Goal: Download file/media

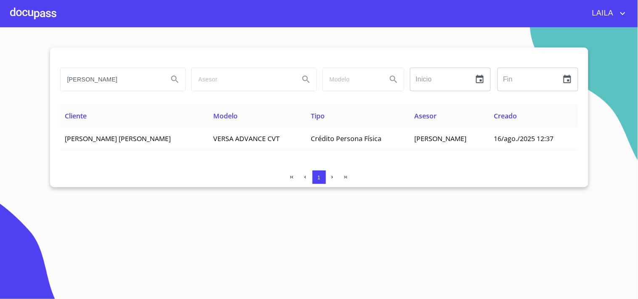
click at [127, 81] on input "[PERSON_NAME]" at bounding box center [111, 79] width 101 height 23
click at [127, 80] on input "[PERSON_NAME]" at bounding box center [111, 79] width 101 height 23
type input "[PERSON_NAME]"
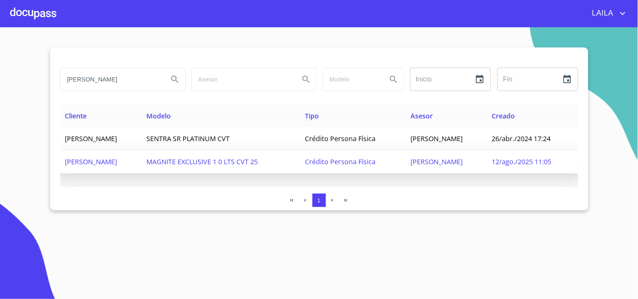
click at [115, 159] on span "[PERSON_NAME]" at bounding box center [91, 161] width 52 height 9
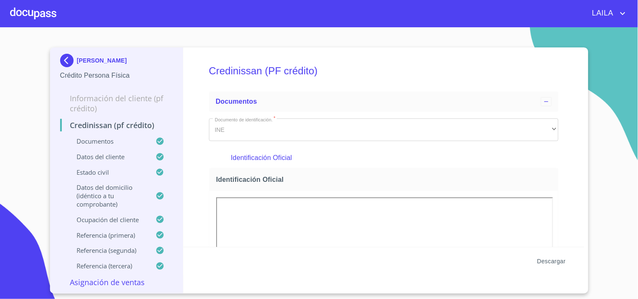
click at [549, 262] on span "Descargar" at bounding box center [551, 262] width 29 height 11
click at [78, 65] on div "[PERSON_NAME]" at bounding box center [116, 62] width 113 height 17
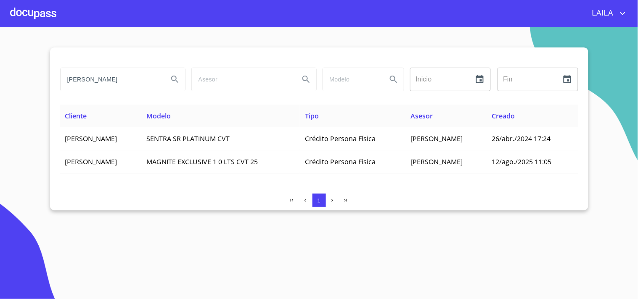
click at [107, 74] on input "[PERSON_NAME]" at bounding box center [111, 79] width 101 height 23
click at [107, 76] on input "[PERSON_NAME]" at bounding box center [111, 79] width 101 height 23
type input "[PERSON_NAME]"
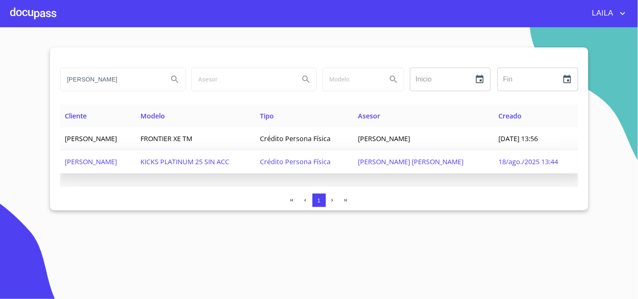
click at [117, 159] on span "[PERSON_NAME]" at bounding box center [91, 161] width 52 height 9
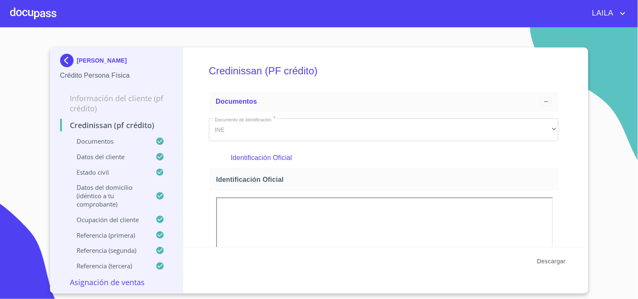
click at [561, 261] on span "Descargar" at bounding box center [551, 262] width 29 height 11
click at [60, 57] on img at bounding box center [68, 60] width 17 height 13
